Goal: Information Seeking & Learning: Learn about a topic

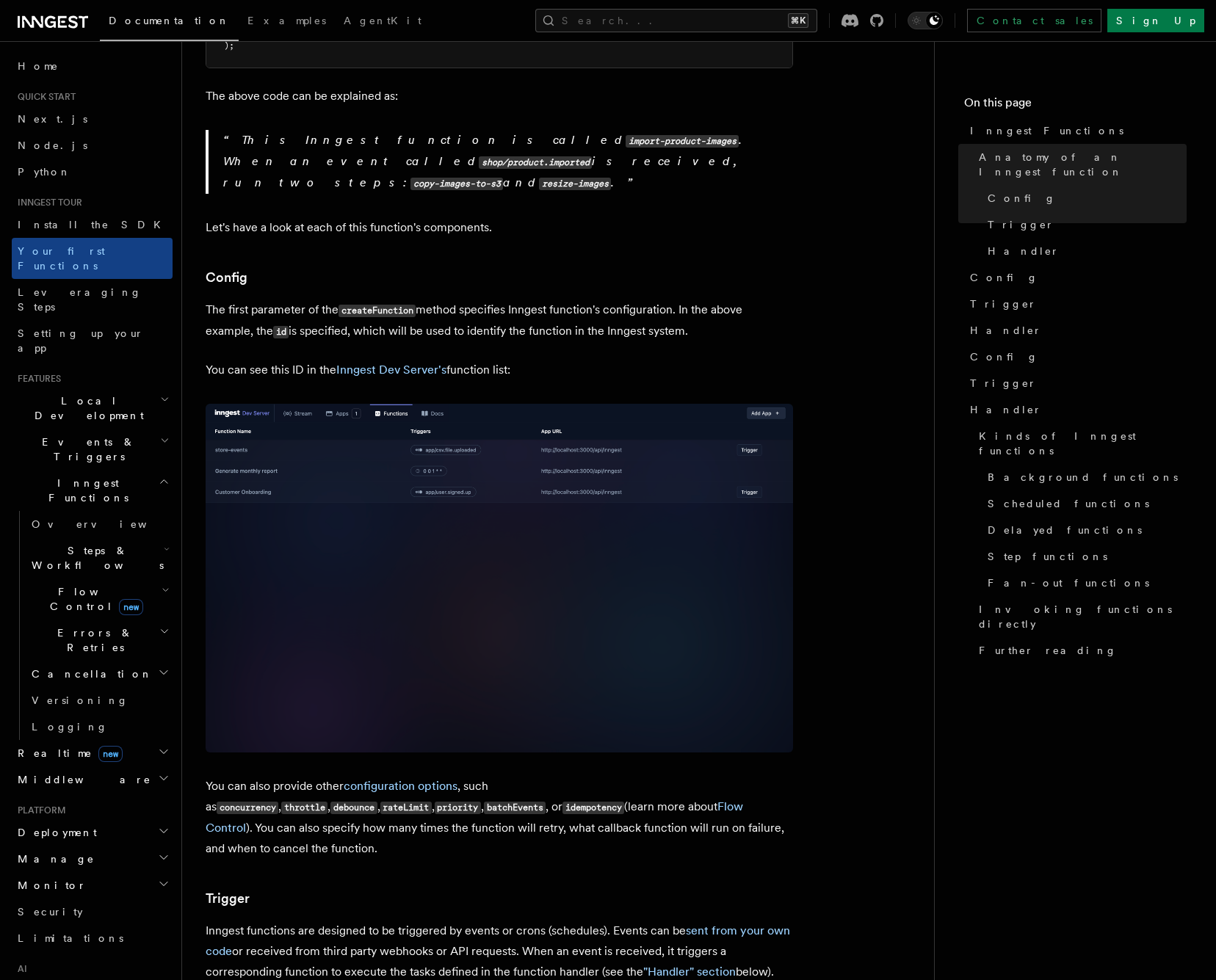
scroll to position [694, 0]
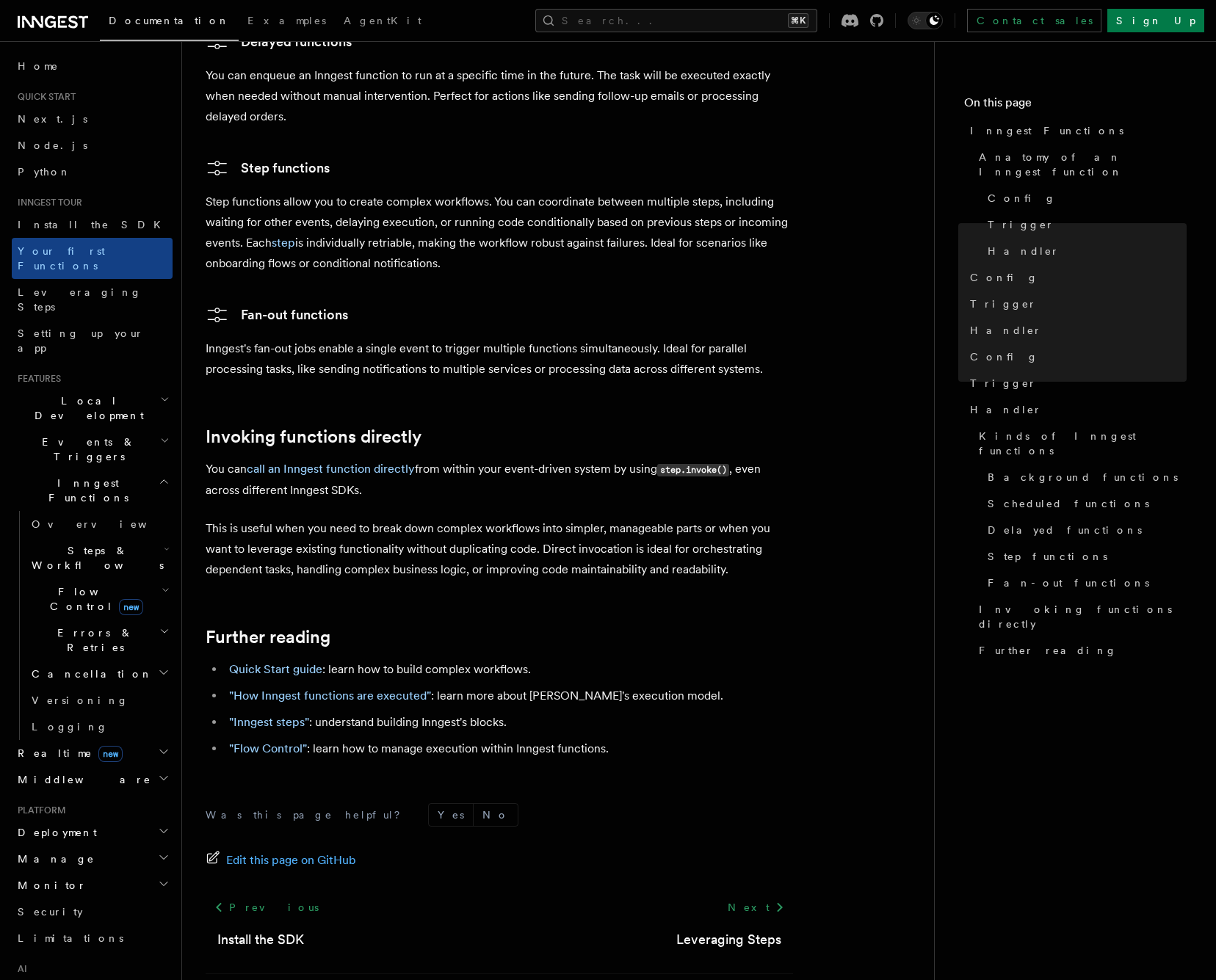
scroll to position [2611, 0]
click at [49, 286] on span "Leveraging Steps" at bounding box center [80, 299] width 124 height 27
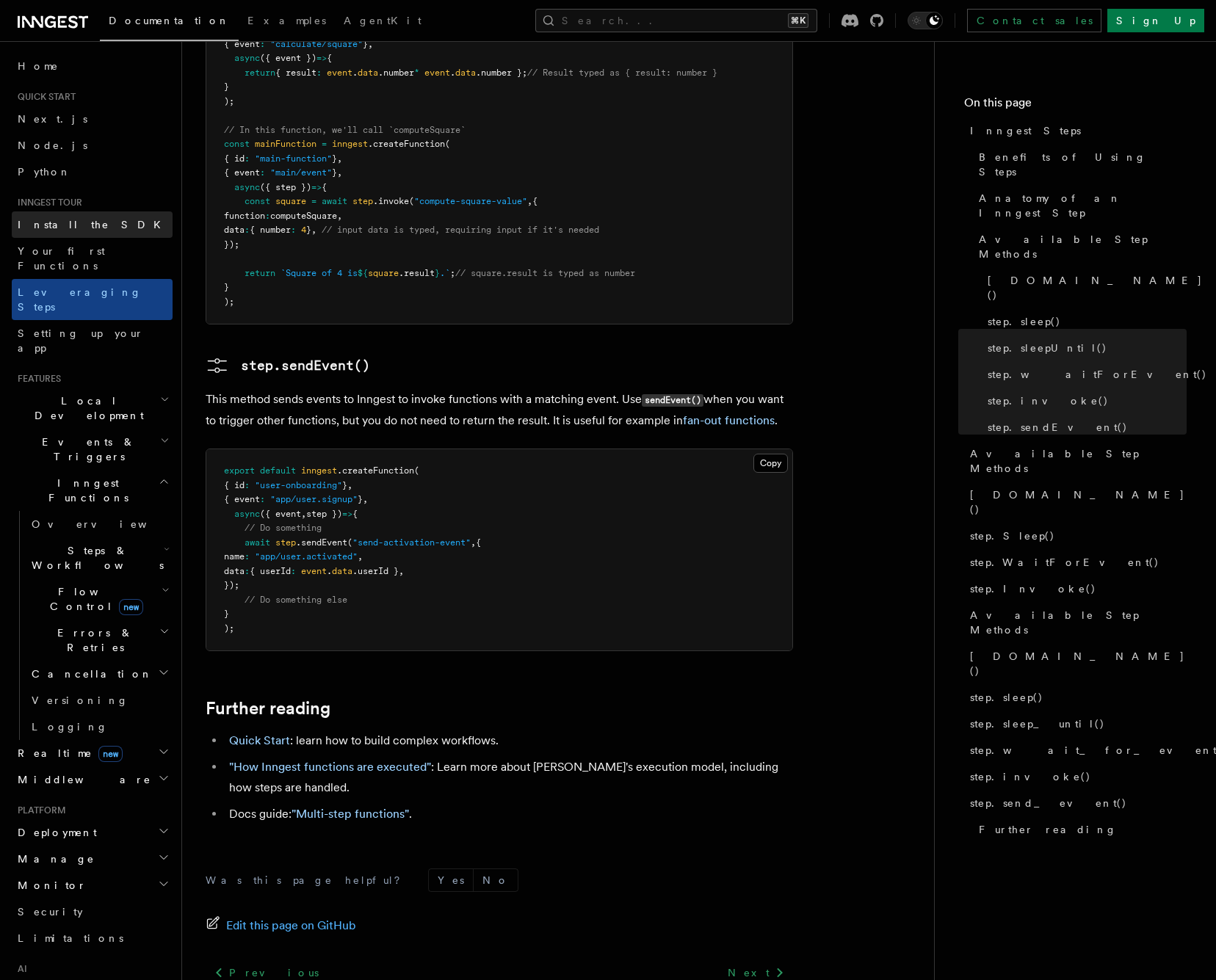
scroll to position [2862, 0]
click at [78, 326] on span "Setting up your app" at bounding box center [95, 341] width 155 height 30
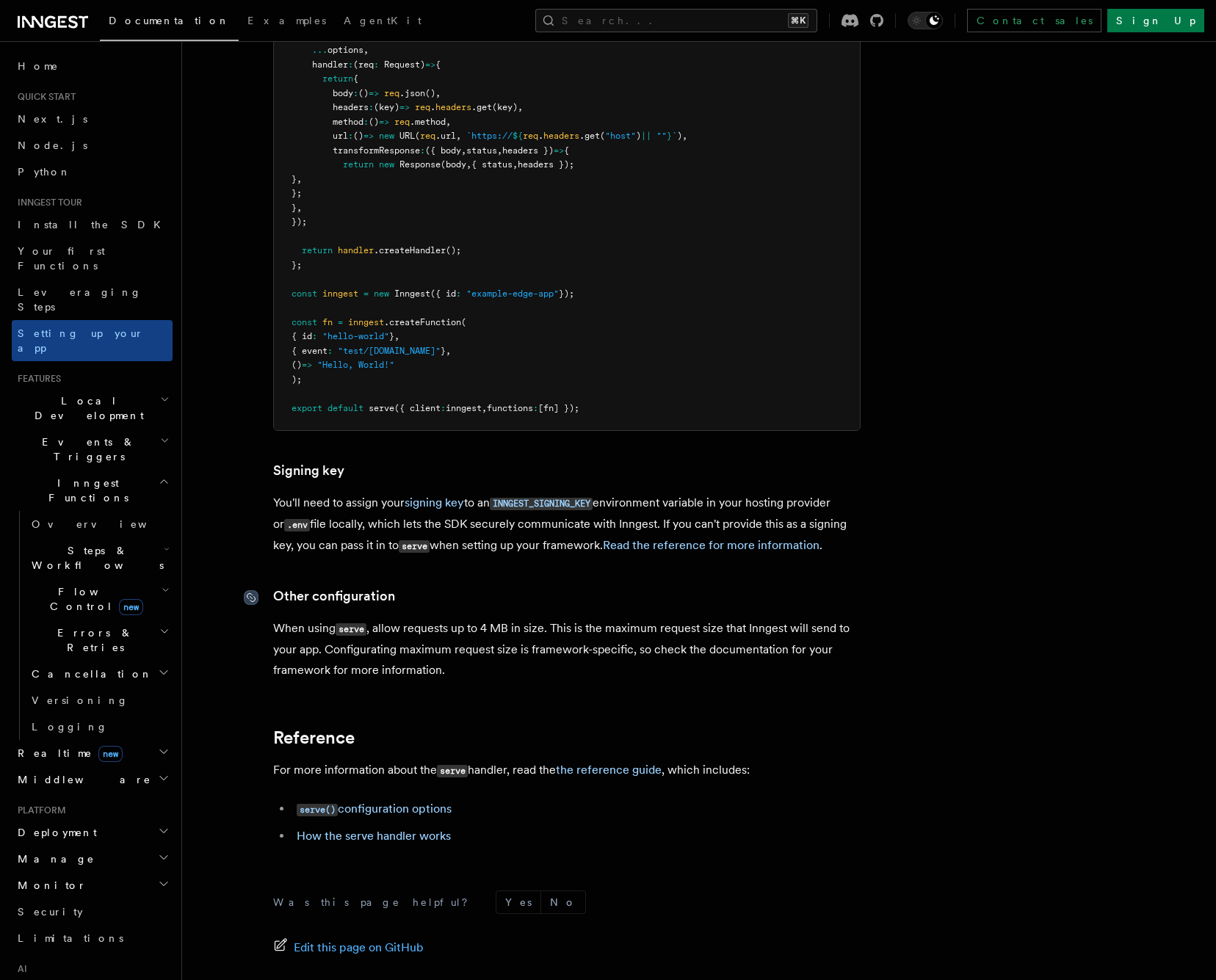
scroll to position [12074, 0]
click at [67, 825] on span "Deployment" at bounding box center [54, 832] width 85 height 15
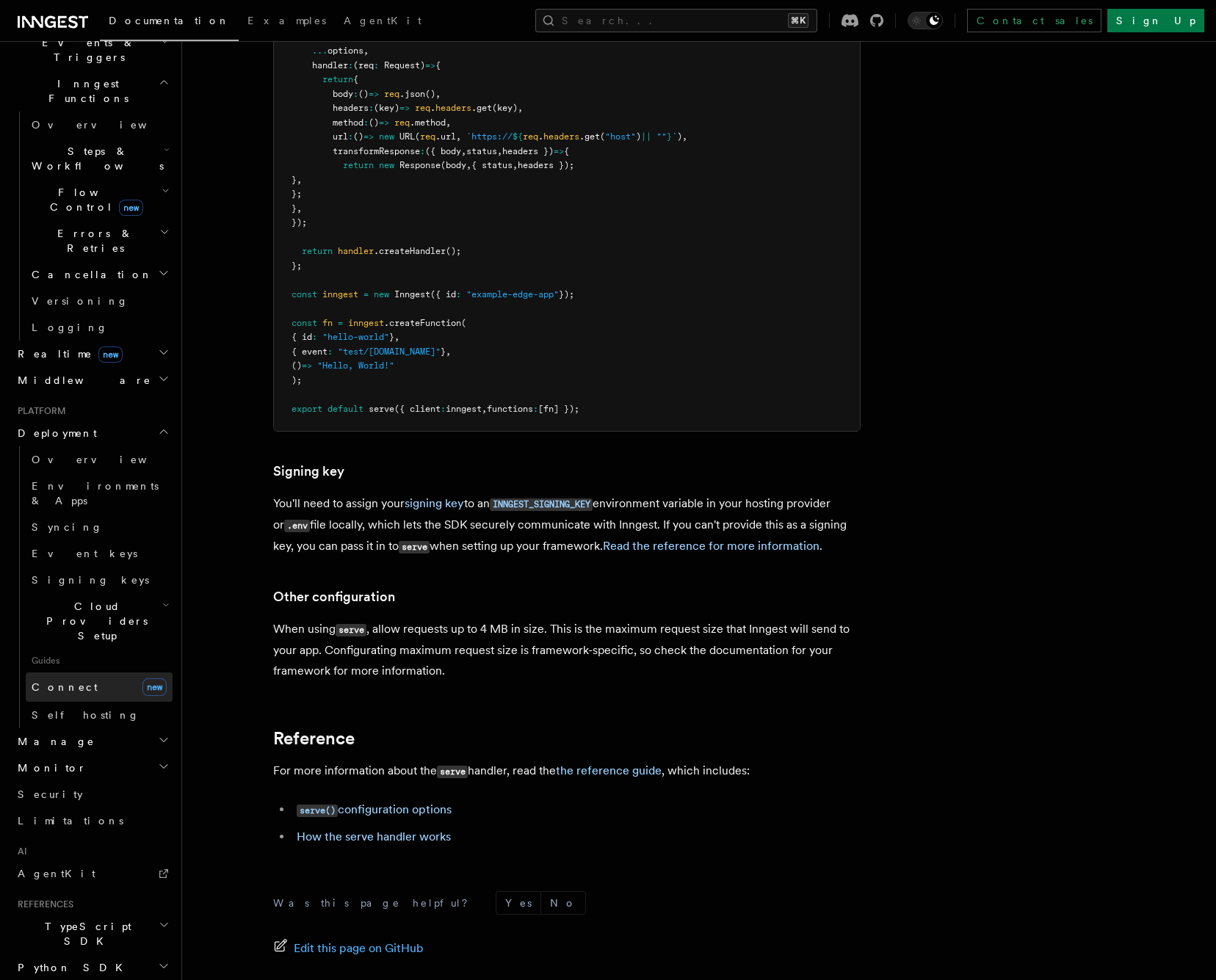
scroll to position [402, 0]
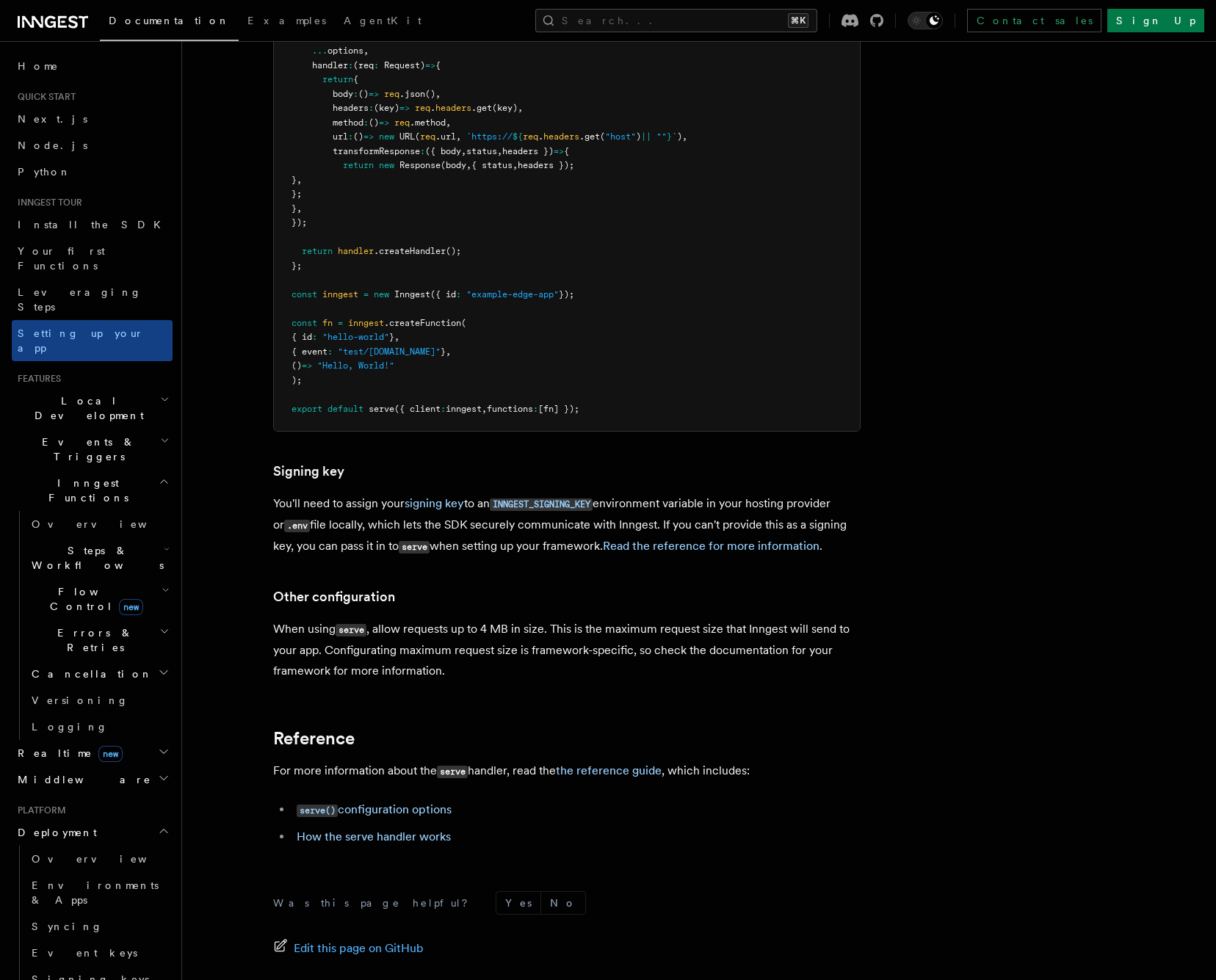
scroll to position [0, 0]
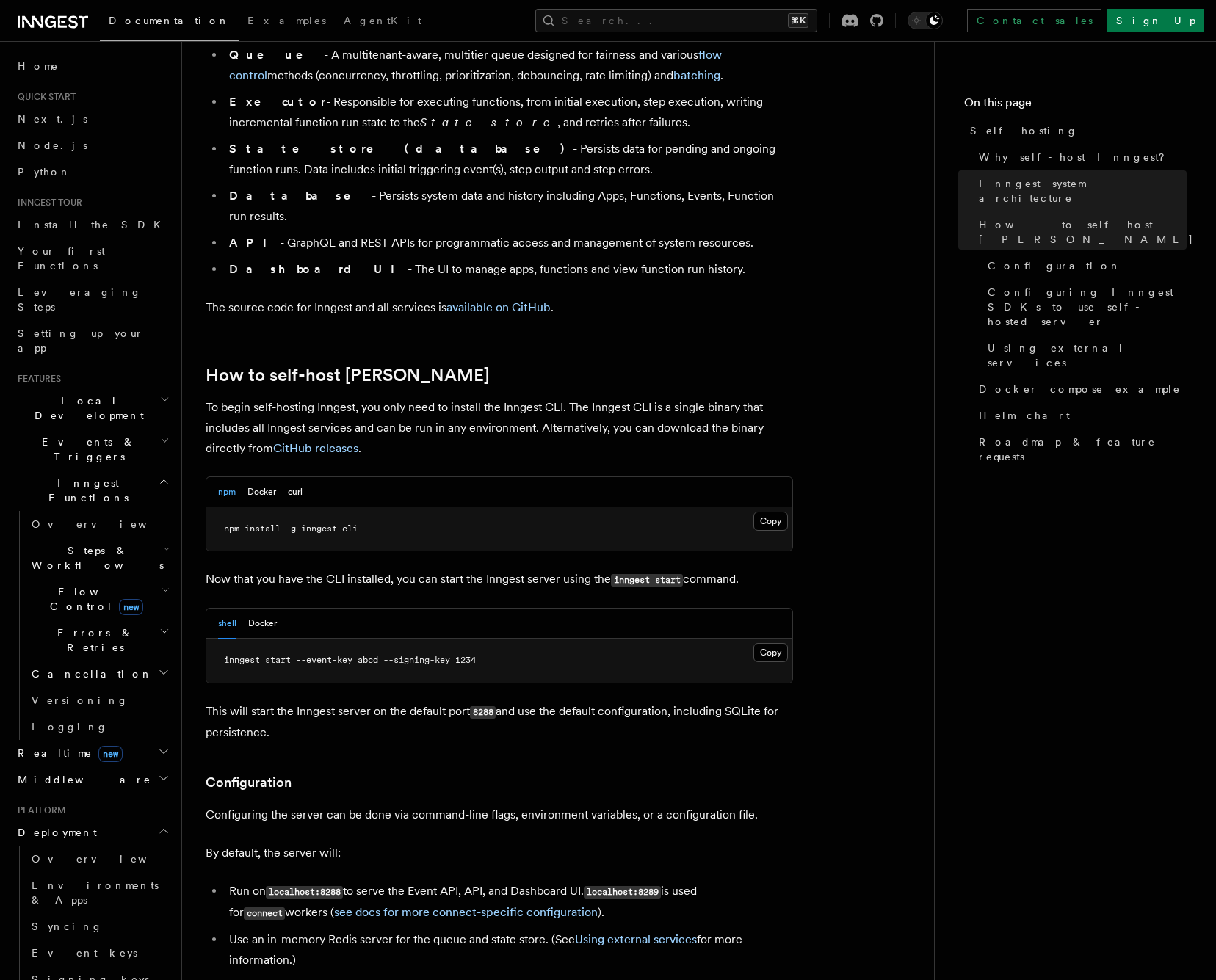
scroll to position [1176, 0]
click at [268, 608] on button "Docker" at bounding box center [262, 622] width 29 height 30
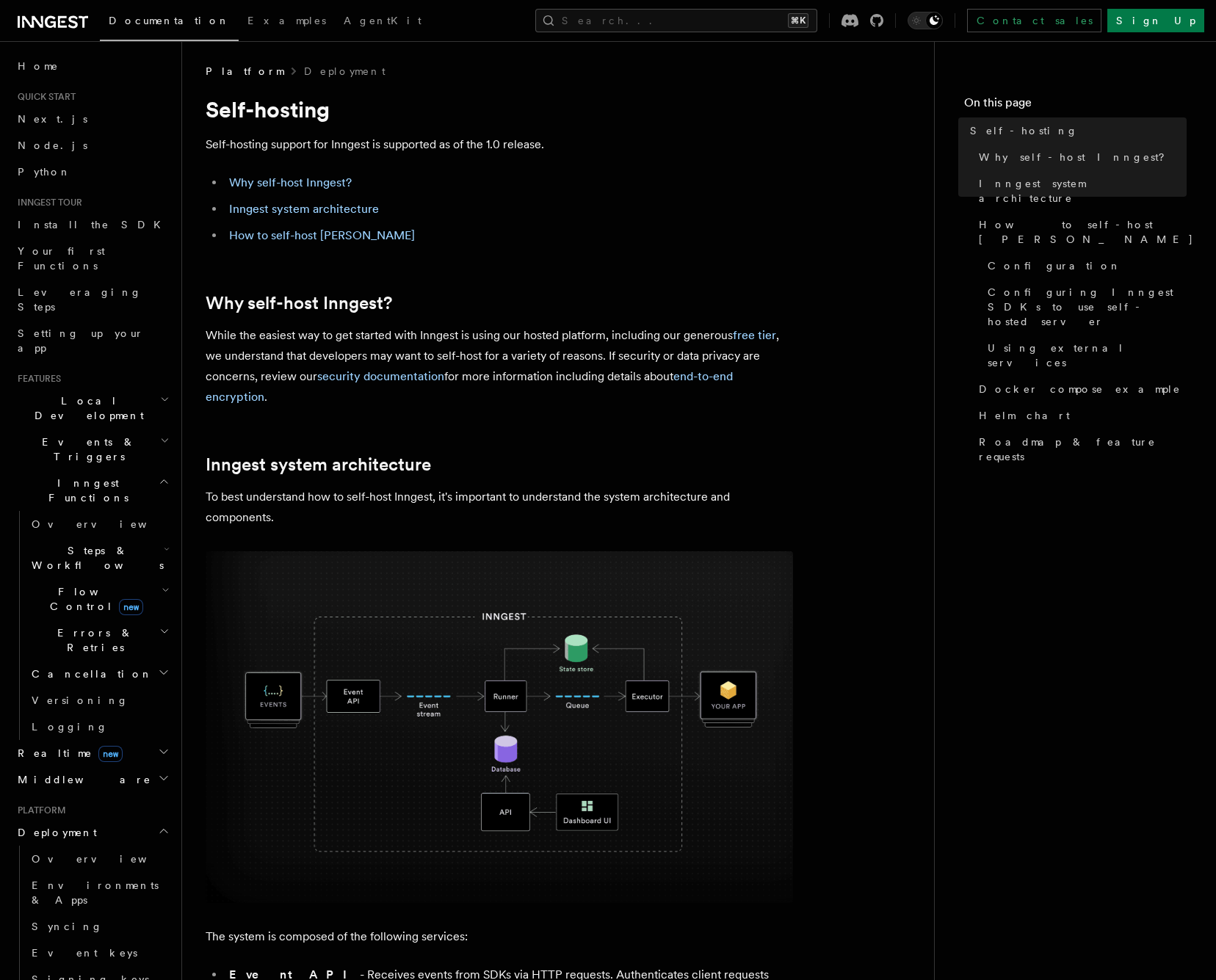
scroll to position [1, 0]
